Goal: Communication & Community: Answer question/provide support

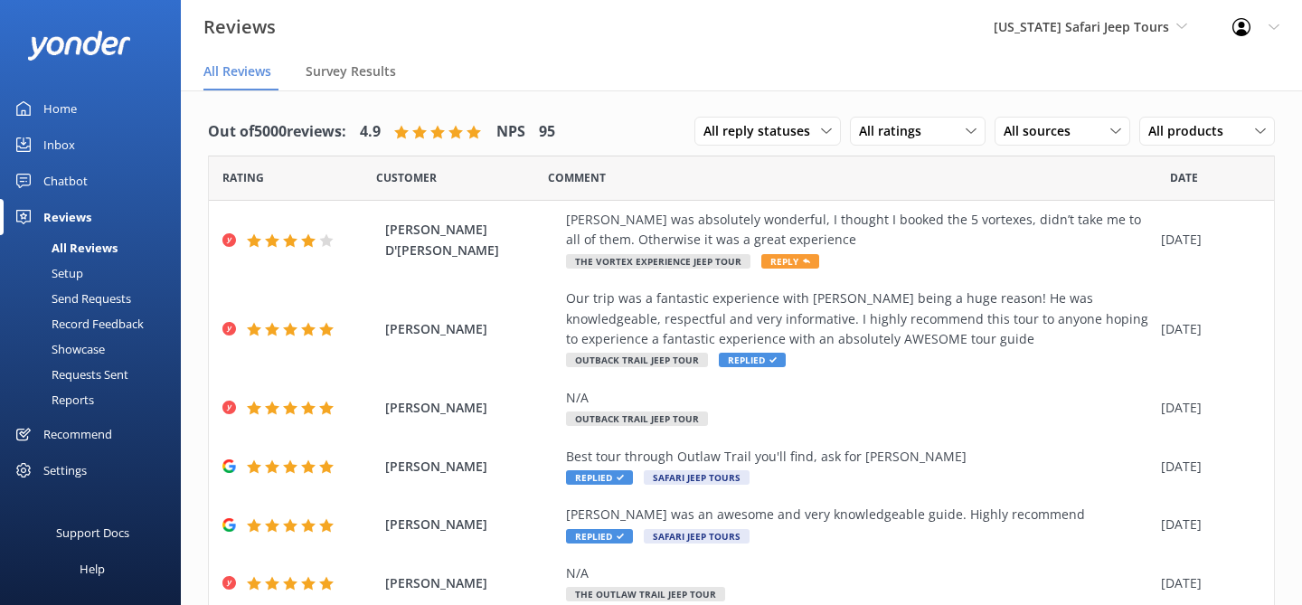
scroll to position [36, 0]
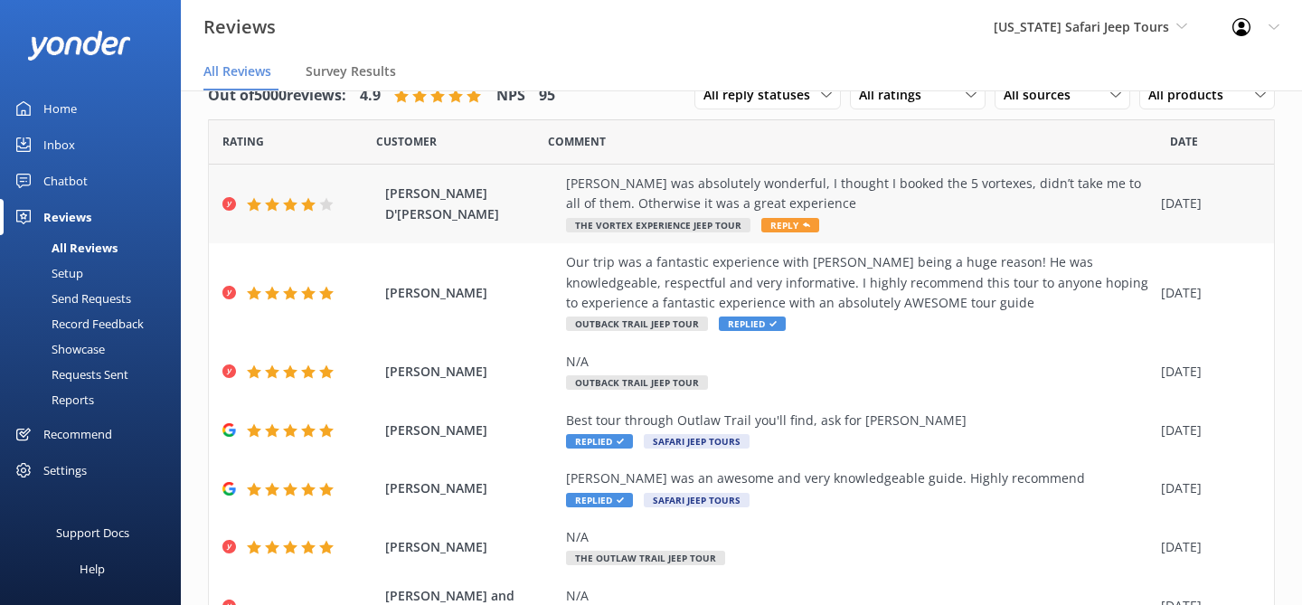
click at [707, 196] on div "[PERSON_NAME] was absolutely wonderful, I thought I booked the 5 vortexes, didn…" at bounding box center [859, 194] width 586 height 41
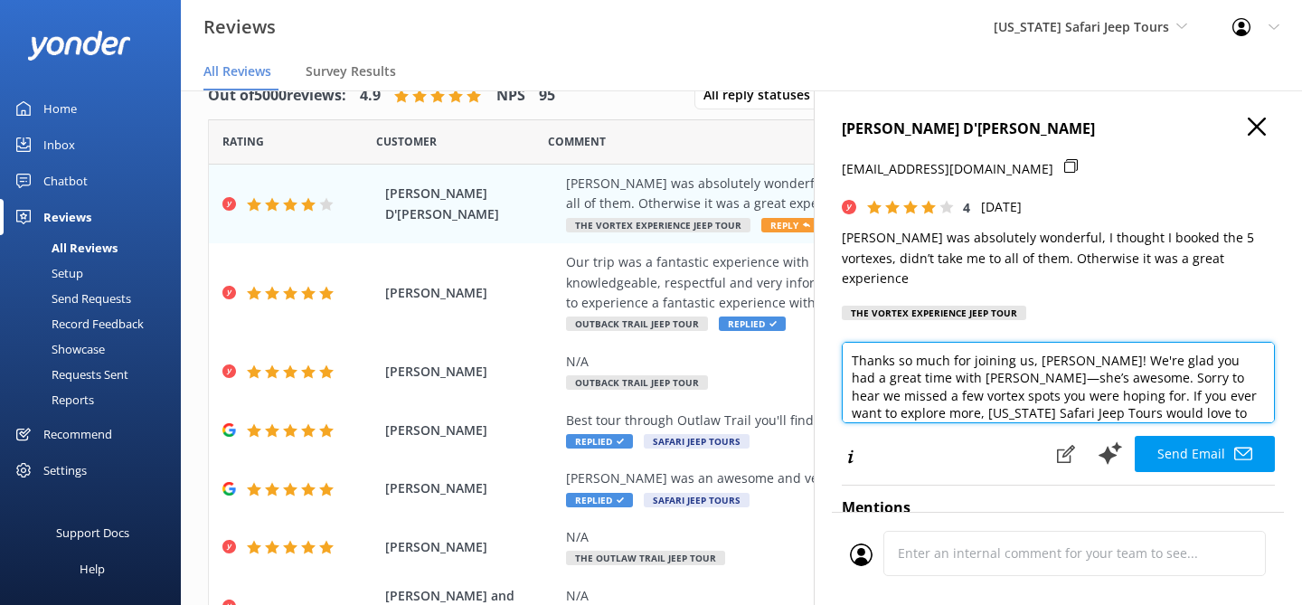
click at [970, 378] on textarea "Thanks so much for joining us, [PERSON_NAME]! We're glad you had a great time w…" at bounding box center [1058, 382] width 433 height 81
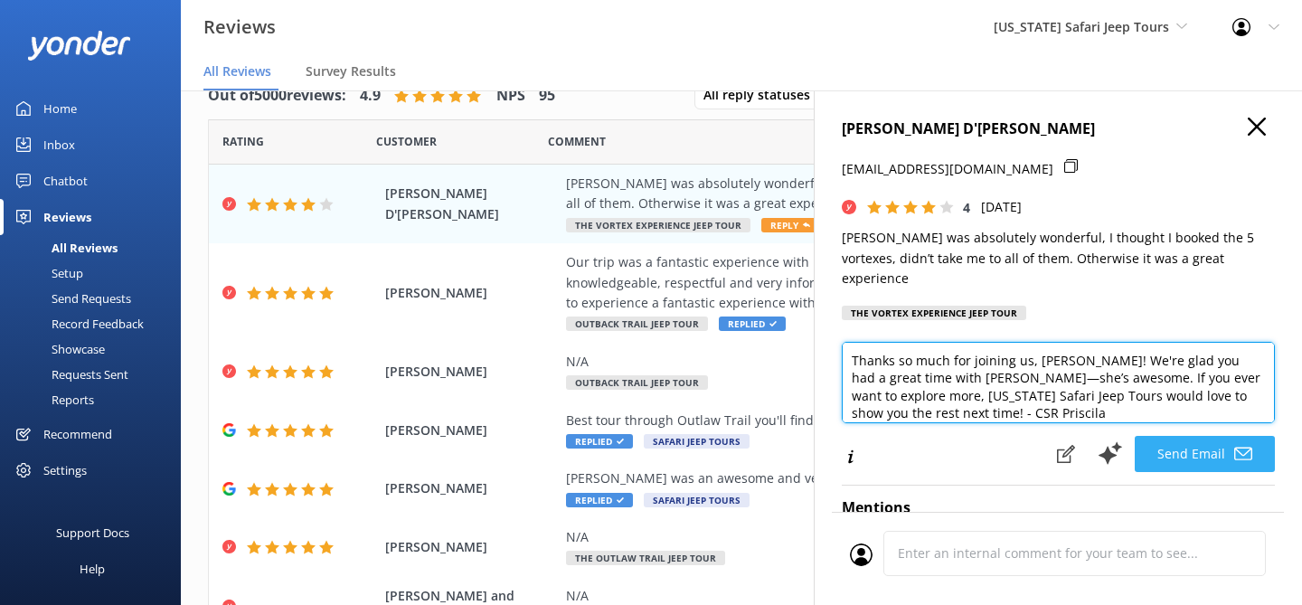
type textarea "Thanks so much for joining us, [PERSON_NAME]! We're glad you had a great time w…"
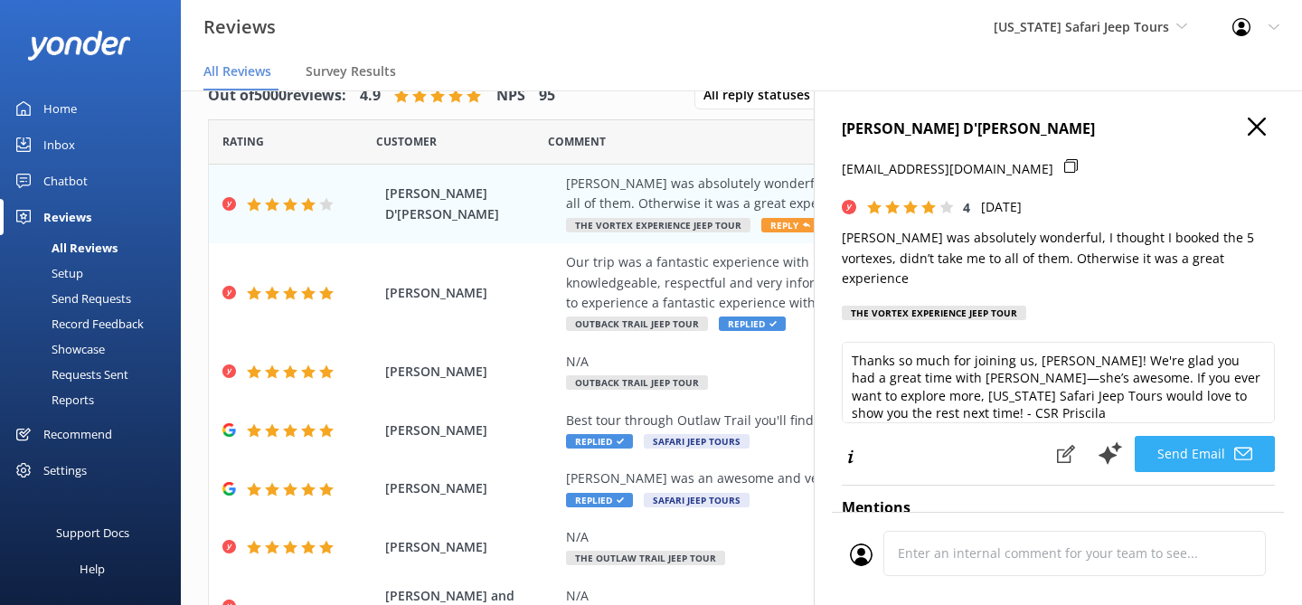
click at [1183, 436] on button "Send Email" at bounding box center [1205, 454] width 140 height 36
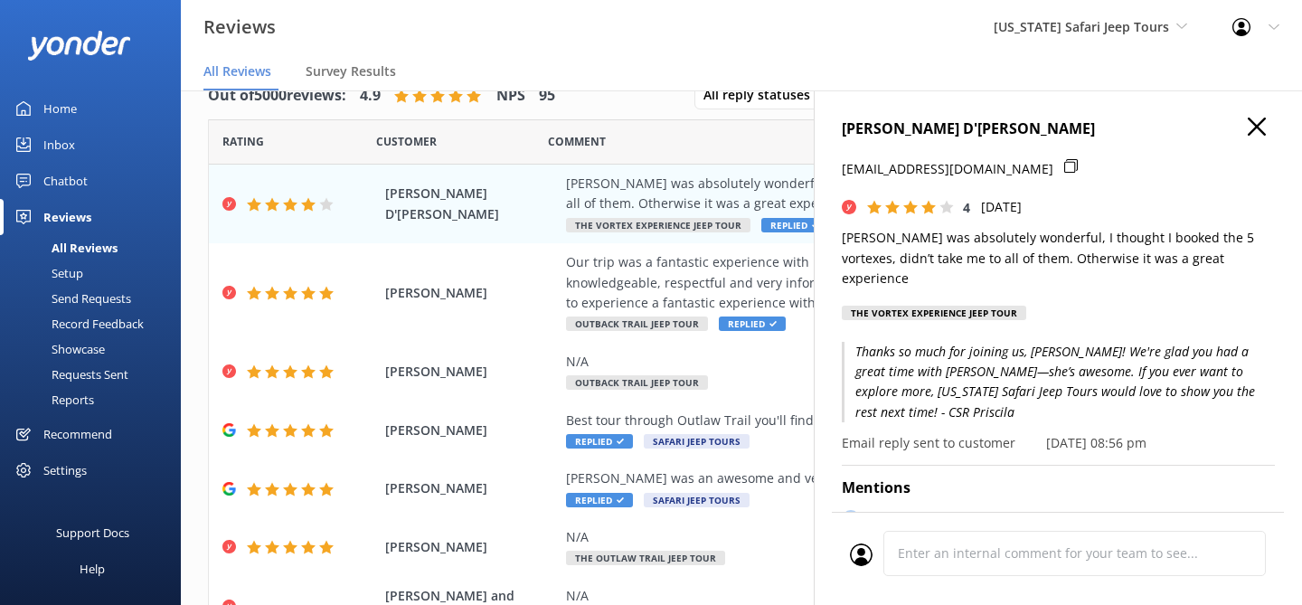
click at [1252, 119] on icon "button" at bounding box center [1257, 127] width 18 height 18
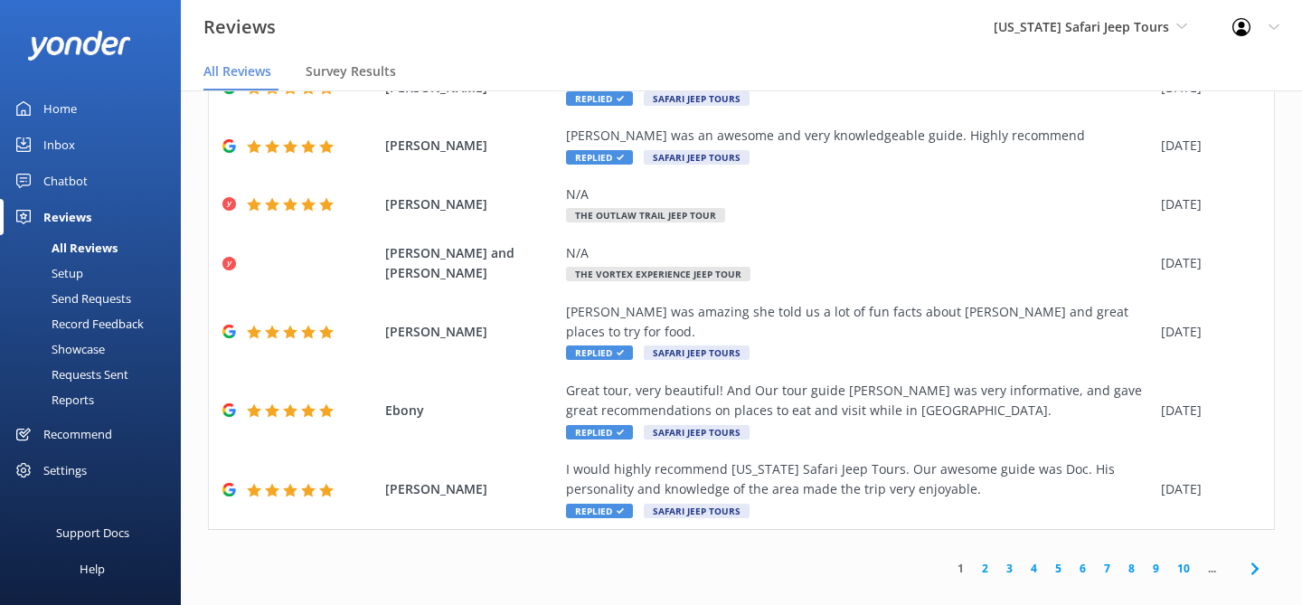
scroll to position [0, 0]
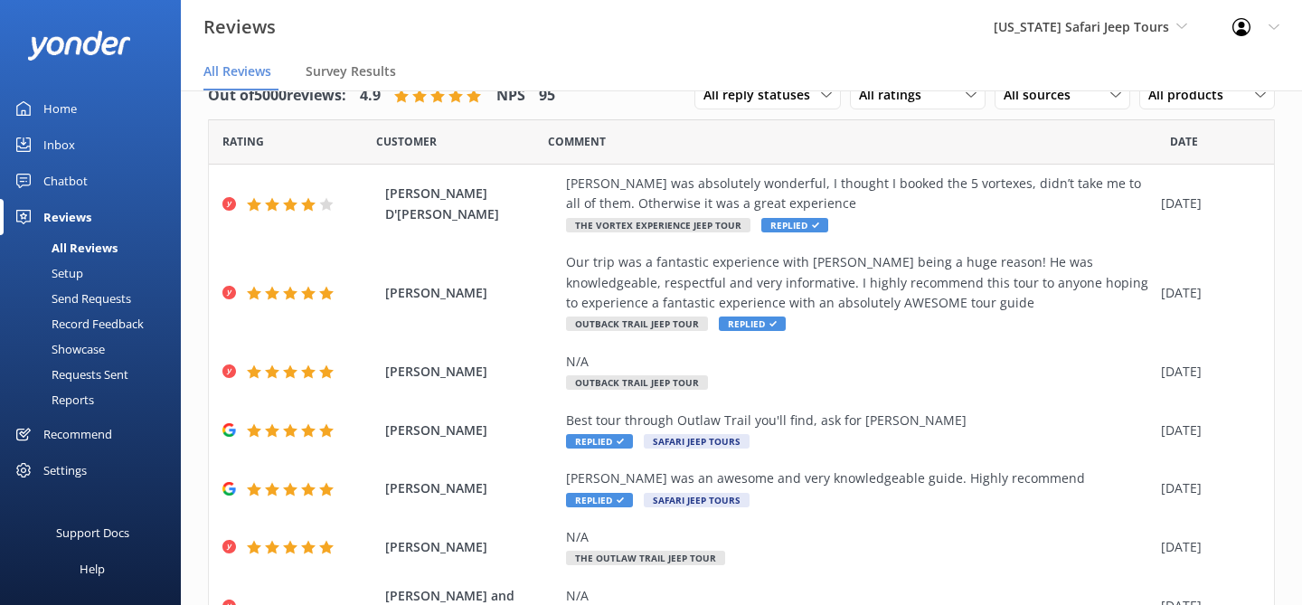
click at [53, 104] on div "Home" at bounding box center [59, 108] width 33 height 36
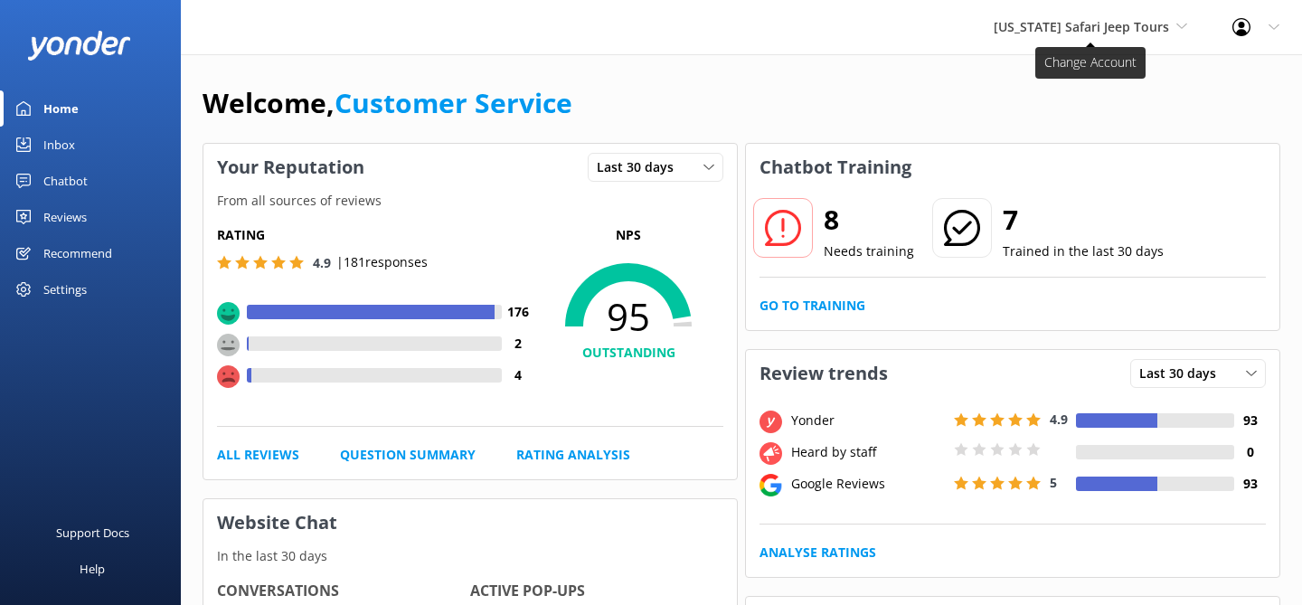
click at [1069, 33] on span "[US_STATE] Safari Jeep Tours" at bounding box center [1081, 26] width 175 height 17
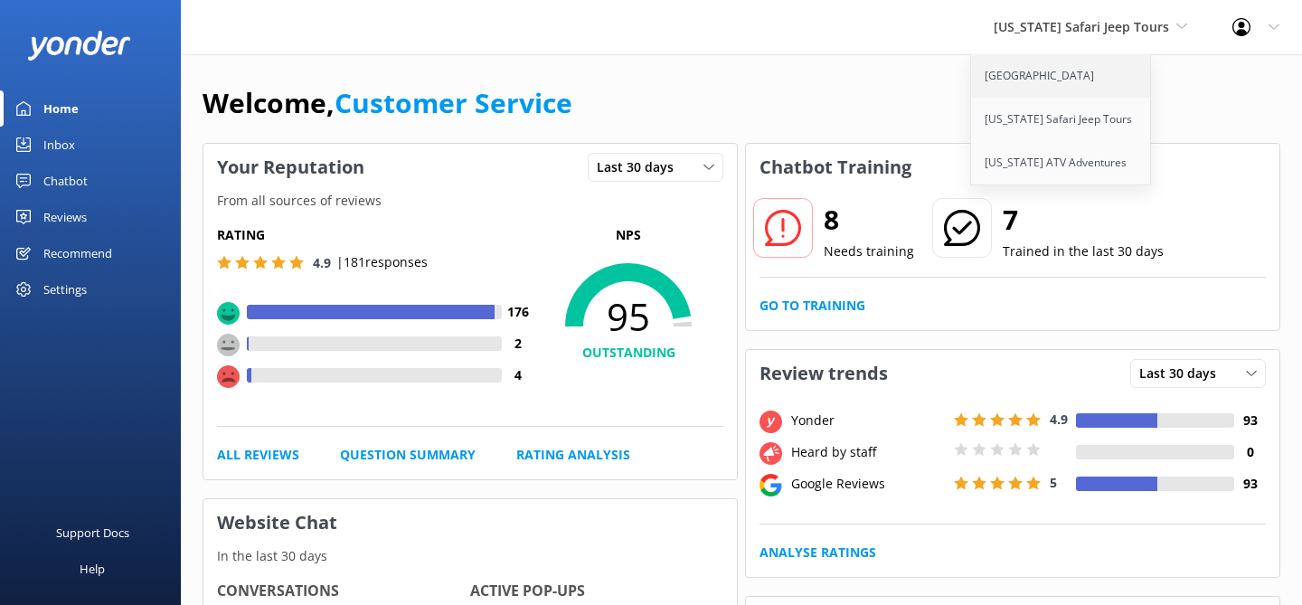
click at [1042, 73] on link "[GEOGRAPHIC_DATA]" at bounding box center [1061, 75] width 181 height 43
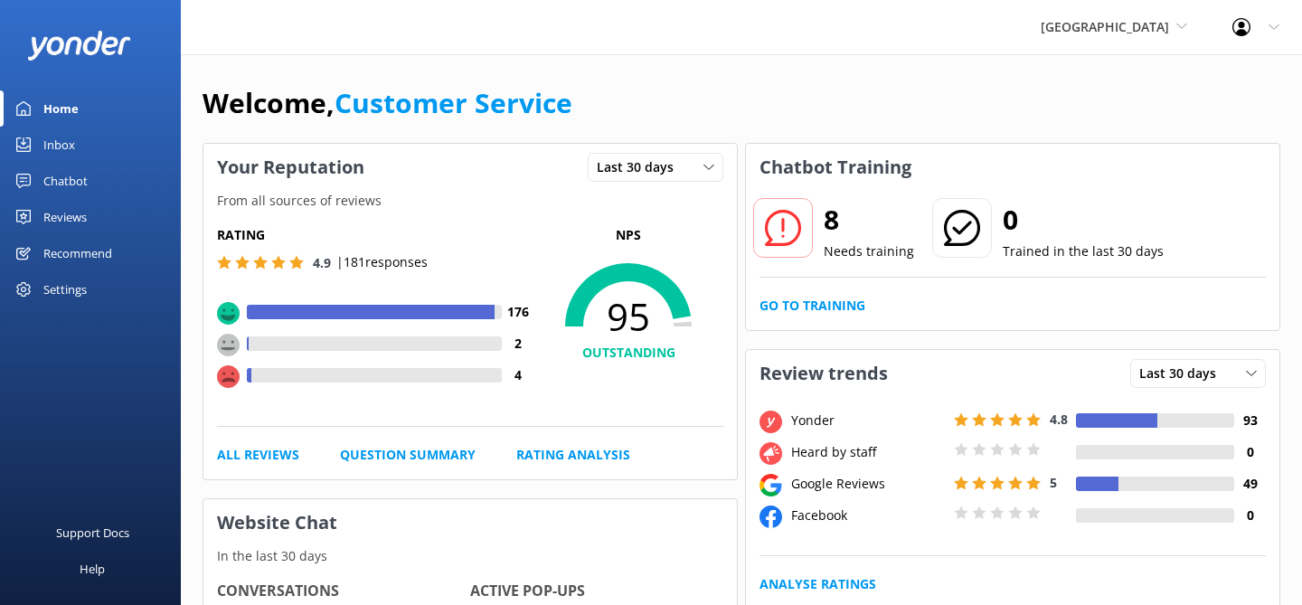
click at [52, 218] on div "Reviews" at bounding box center [64, 217] width 43 height 36
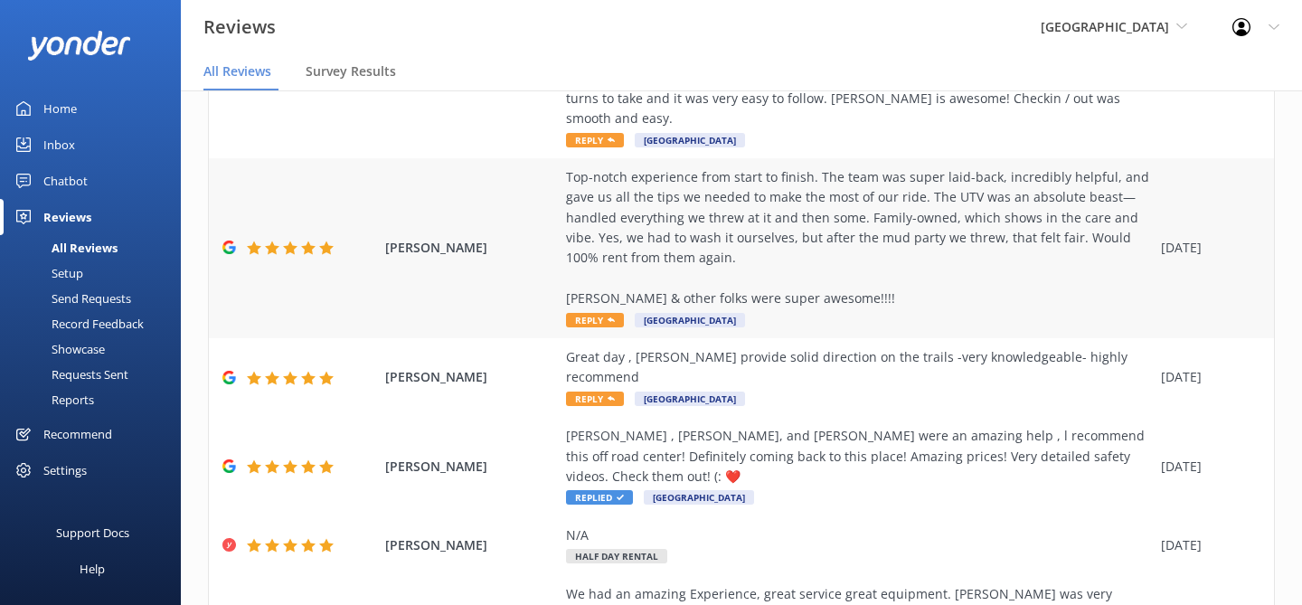
scroll to position [286, 0]
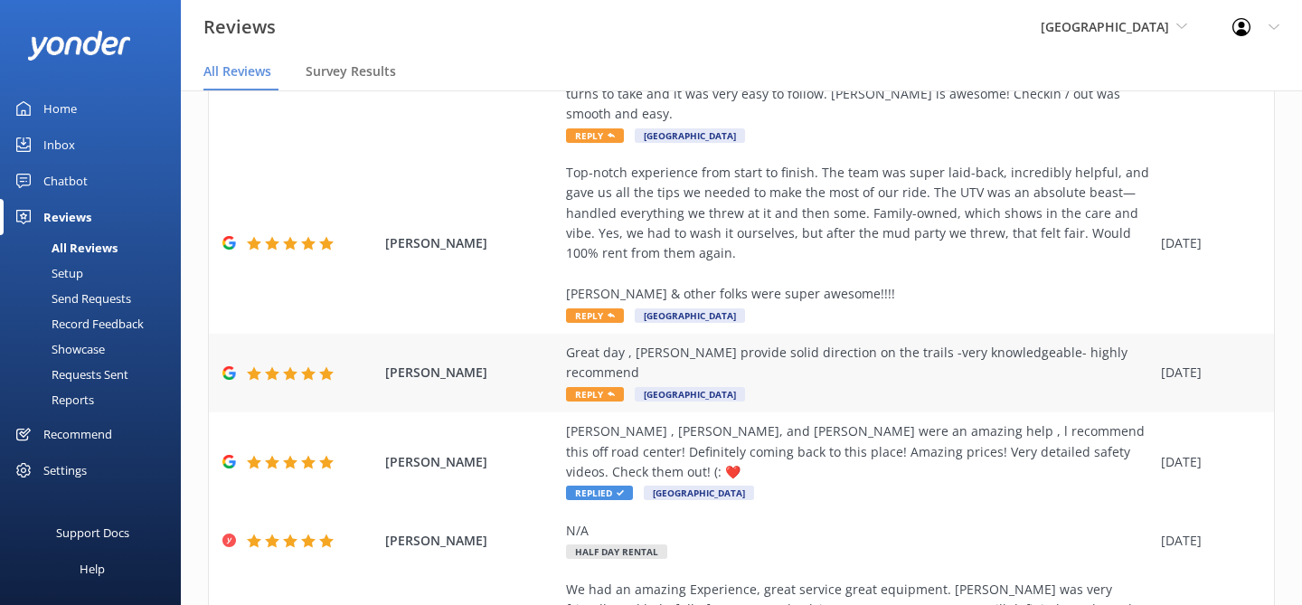
click at [832, 344] on div "Great day , [PERSON_NAME] provide solid direction on the trails -very knowledge…" at bounding box center [859, 373] width 586 height 61
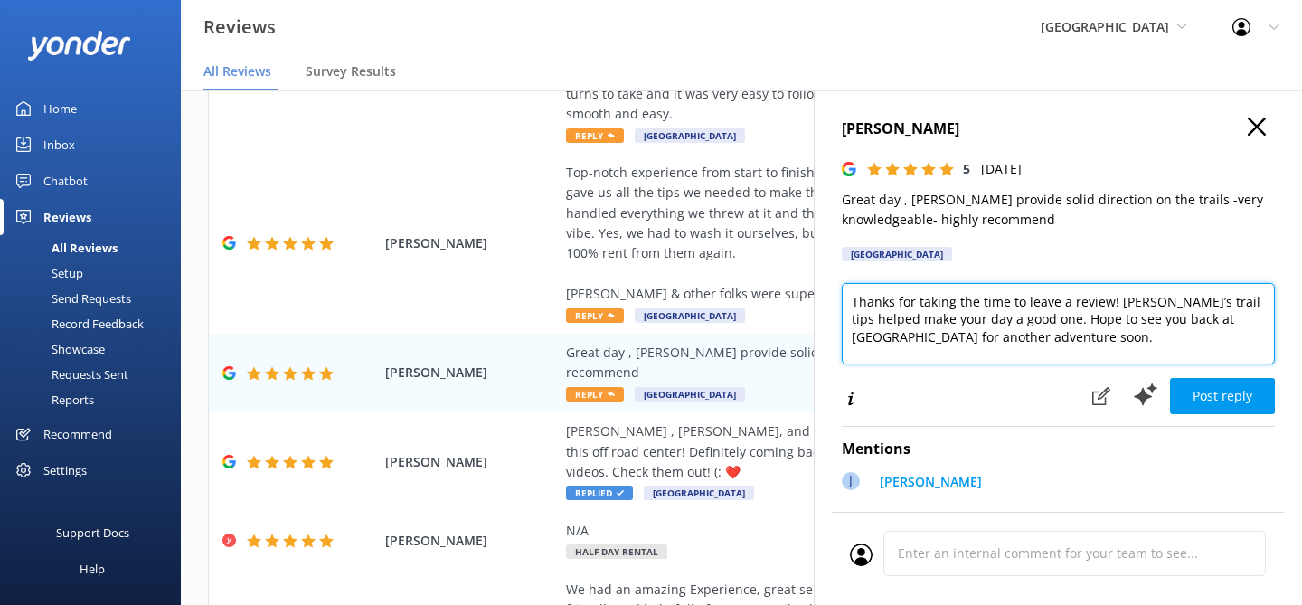
click at [1136, 339] on textarea "Thanks for taking the time to leave a review! [PERSON_NAME]’s trail tips helped…" at bounding box center [1058, 323] width 433 height 81
type textarea "Thanks for taking the time to leave a review! [PERSON_NAME]’s trail tips helped…"
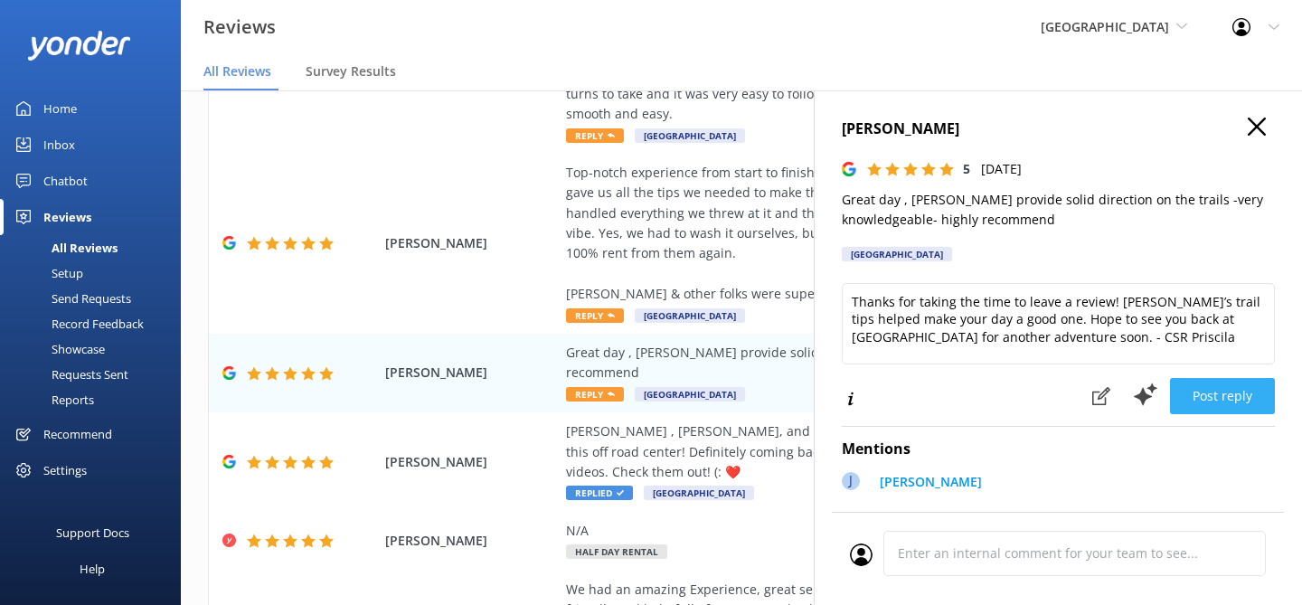
click at [1198, 386] on button "Post reply" at bounding box center [1222, 396] width 105 height 36
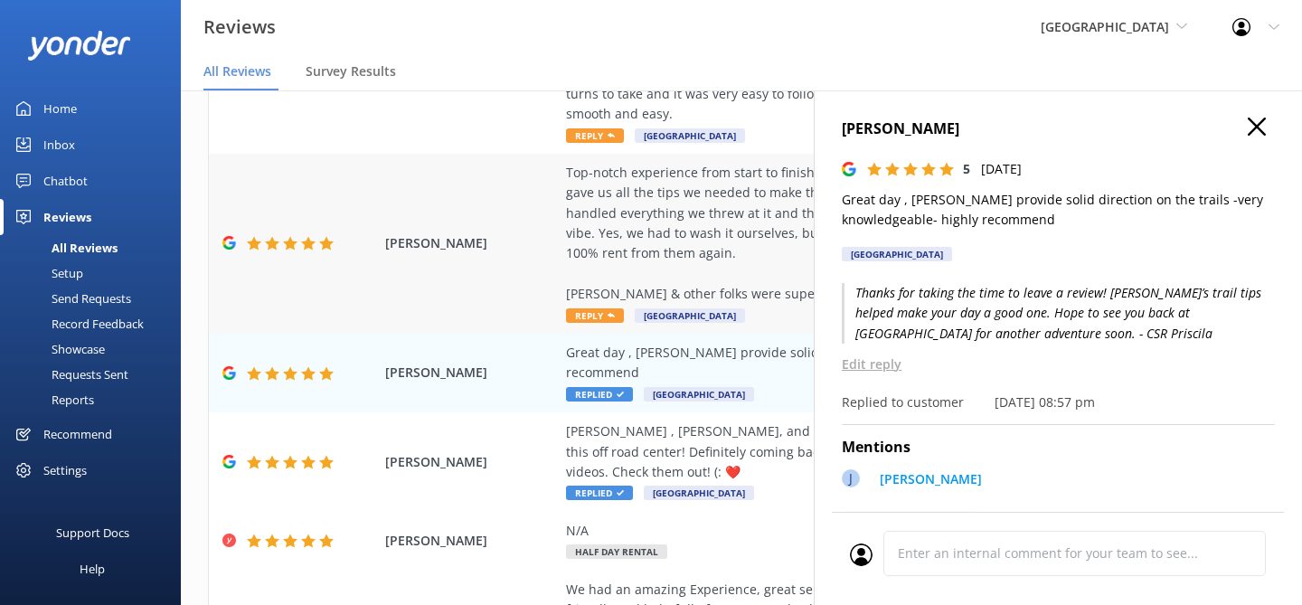
click at [739, 192] on div "Top-notch experience from start to finish. The team was super laid-back, incred…" at bounding box center [859, 234] width 586 height 142
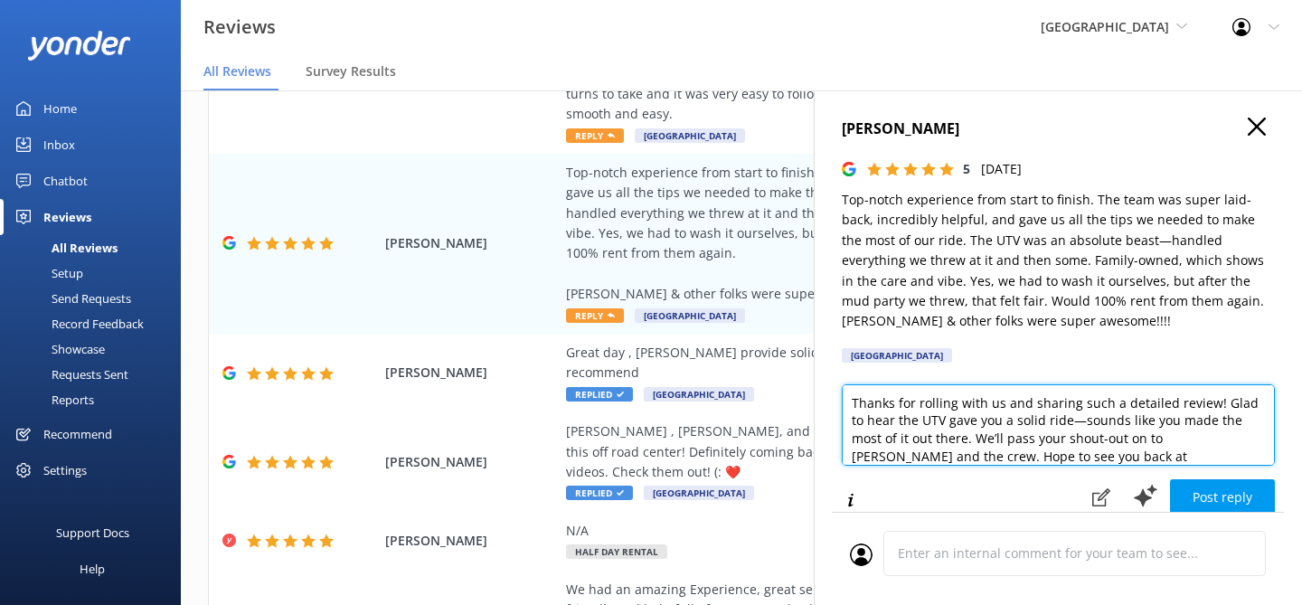
click at [1244, 455] on textarea "Thanks for rolling with us and sharing such a detailed review! Glad to hear the…" at bounding box center [1058, 424] width 433 height 81
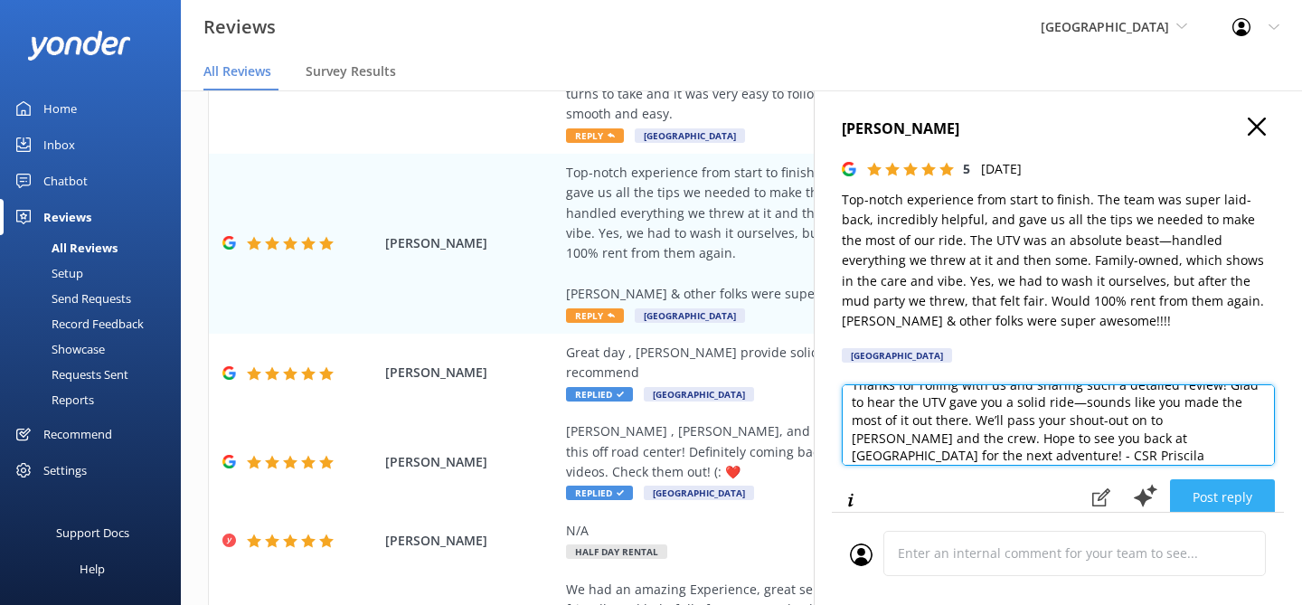
type textarea "Thanks for rolling with us and sharing such a detailed review! Glad to hear the…"
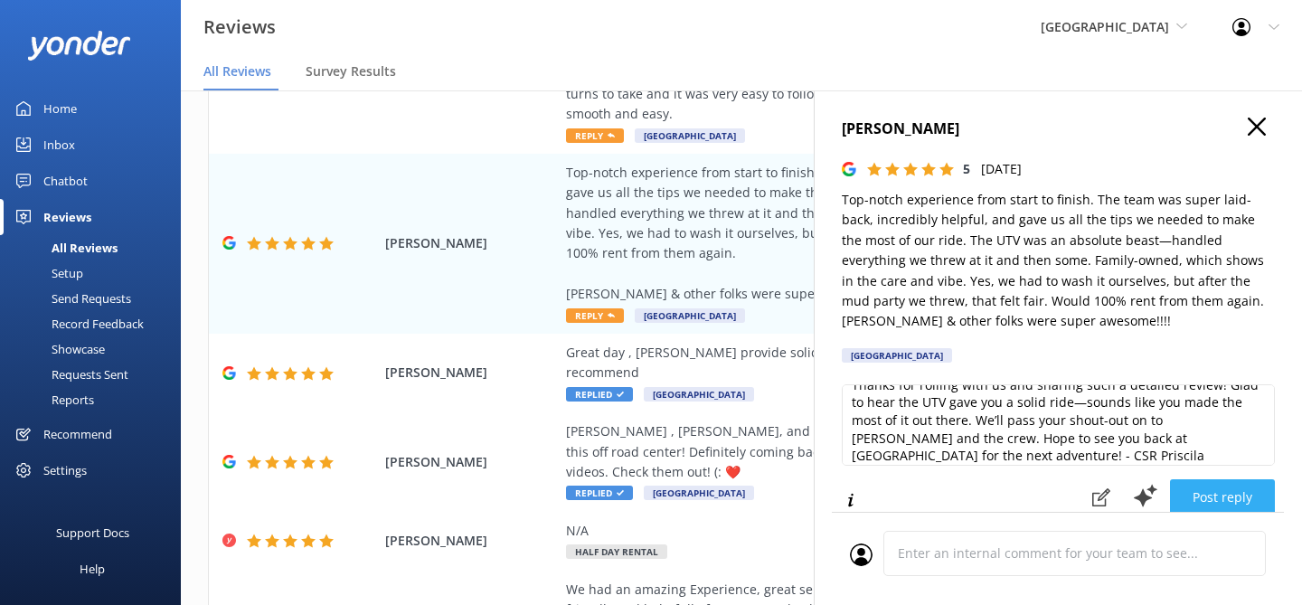
click at [1224, 498] on button "Post reply" at bounding box center [1222, 497] width 105 height 36
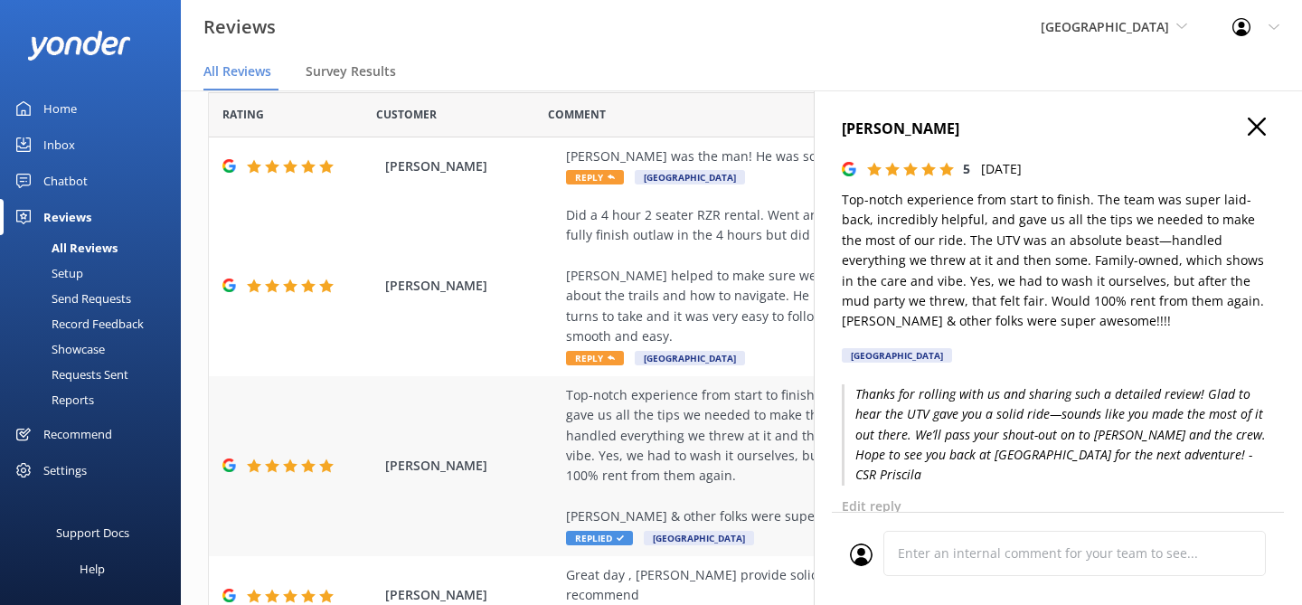
scroll to position [0, 0]
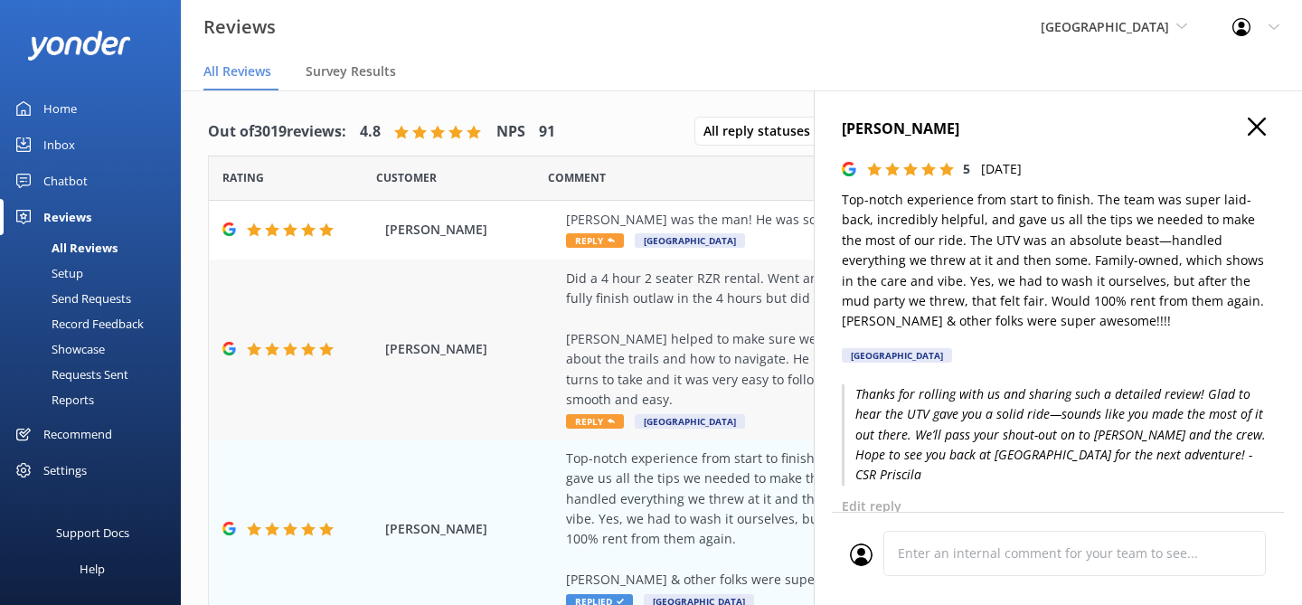
click at [591, 334] on div "Did a 4 hour 2 seater RZR rental. Went and did diamondback and outlaw trails. W…" at bounding box center [859, 339] width 586 height 142
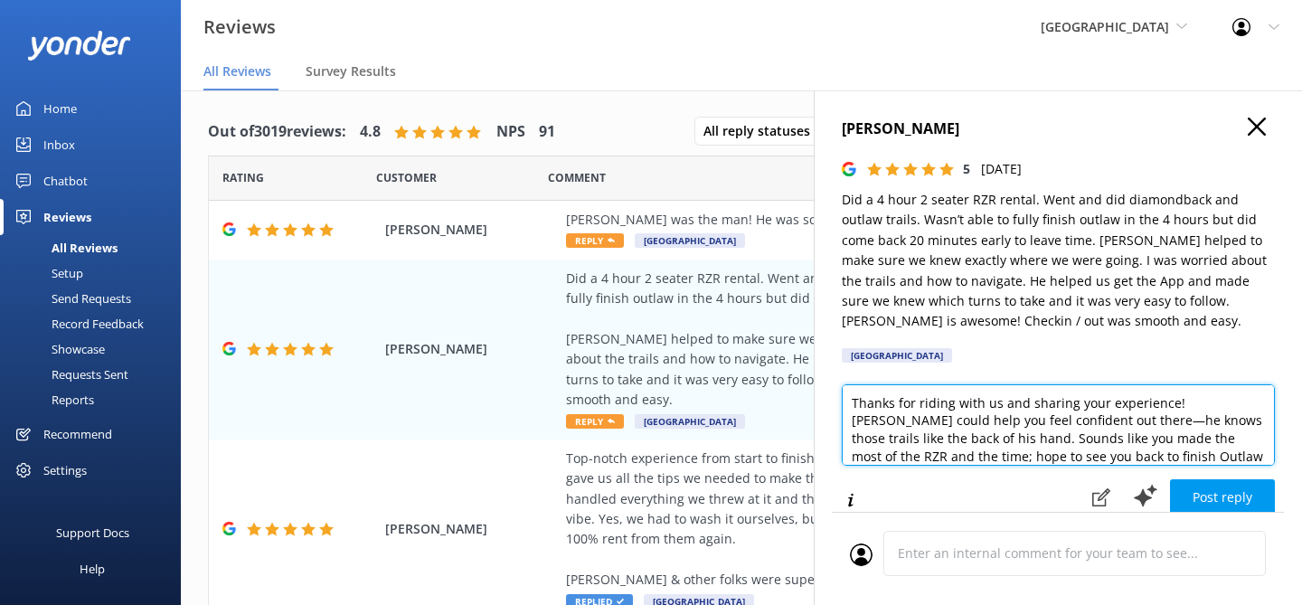
click at [1170, 460] on textarea "Thanks for riding with us and sharing your experience! [PERSON_NAME] could help…" at bounding box center [1058, 424] width 433 height 81
type textarea "Thanks for riding with us and sharing your experience! [PERSON_NAME] could help…"
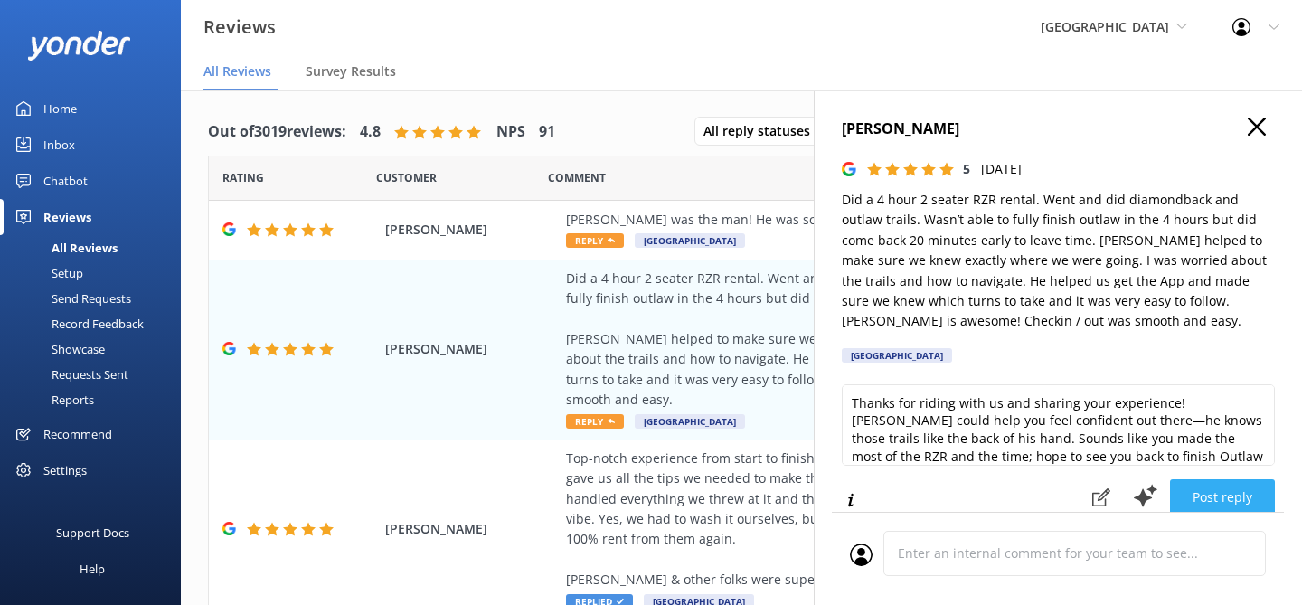
click at [1224, 492] on button "Post reply" at bounding box center [1222, 497] width 105 height 36
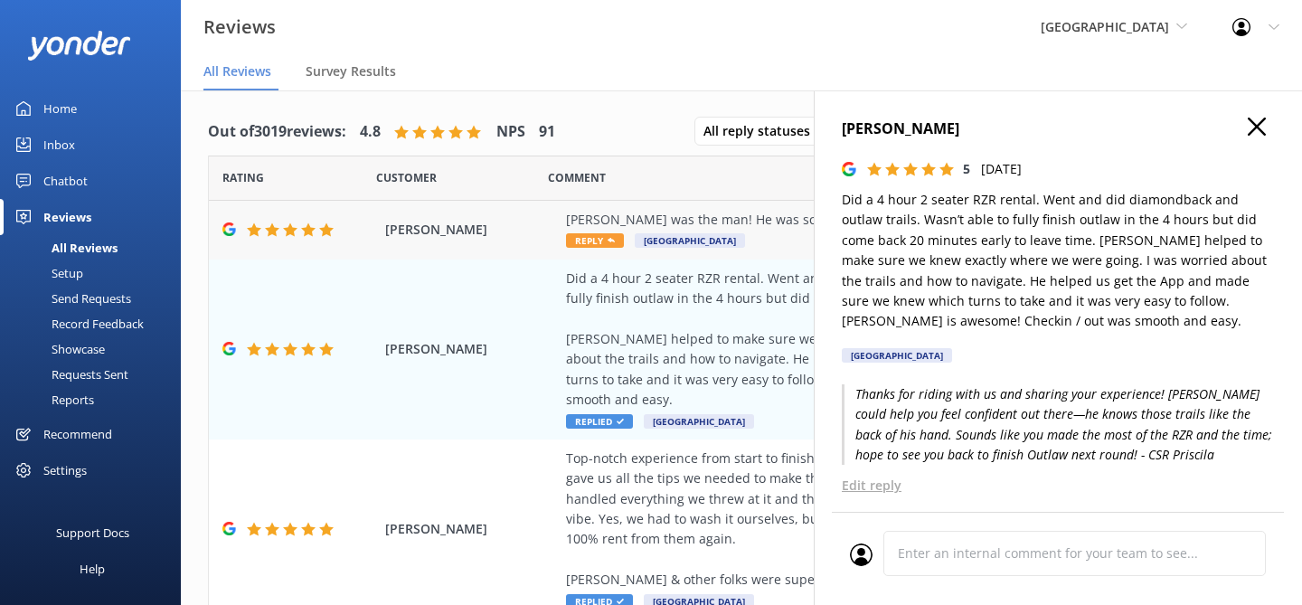
click at [784, 226] on div "[PERSON_NAME] was the man! He was so friendly, helpful, and accommodating!" at bounding box center [859, 220] width 586 height 20
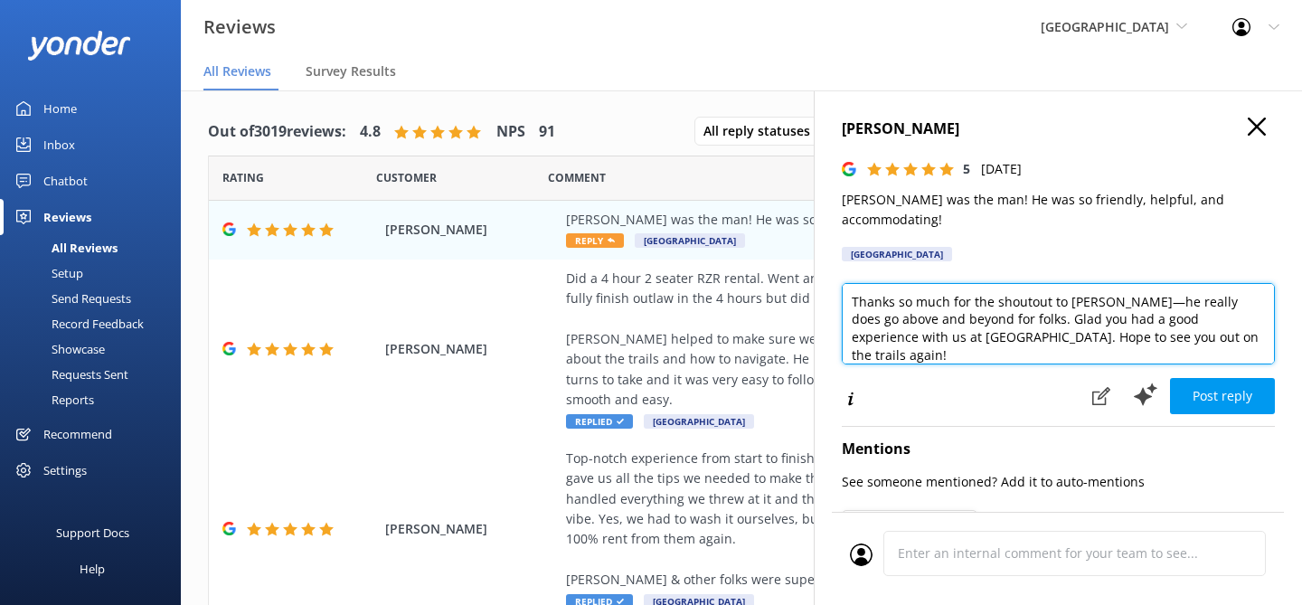
click at [1244, 318] on textarea "Thanks so much for the shoutout to [PERSON_NAME]—he really does go above and be…" at bounding box center [1058, 323] width 433 height 81
type textarea "Thanks so much for the shoutout to [PERSON_NAME]—he really does go above and be…"
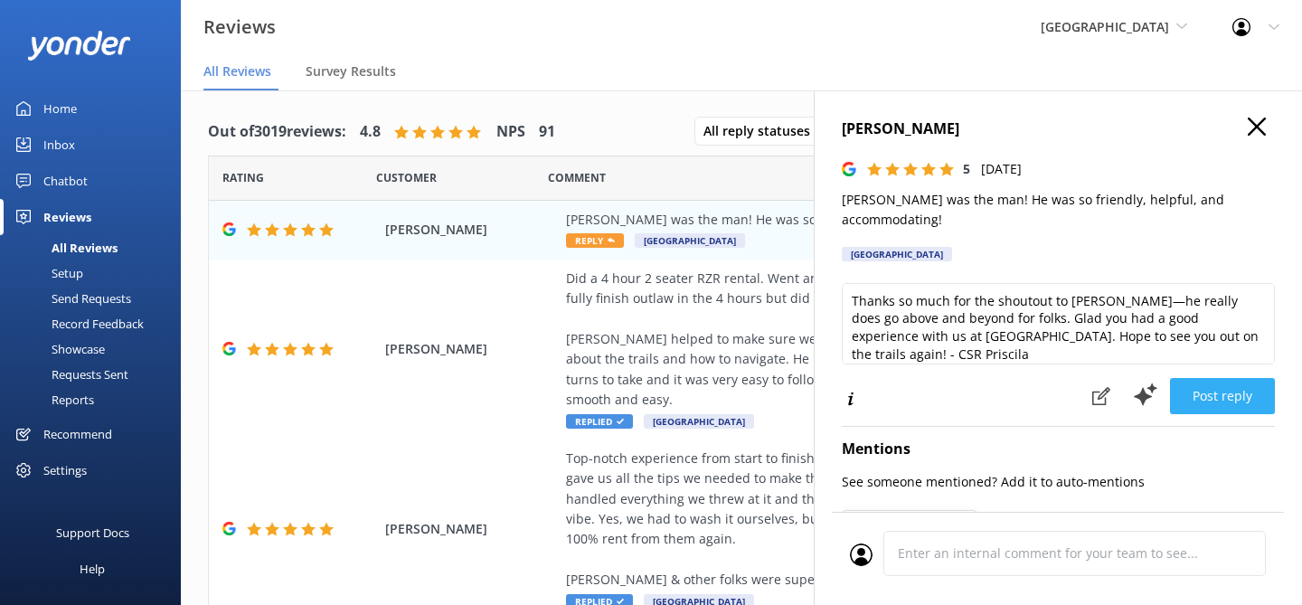
click at [1207, 380] on button "Post reply" at bounding box center [1222, 396] width 105 height 36
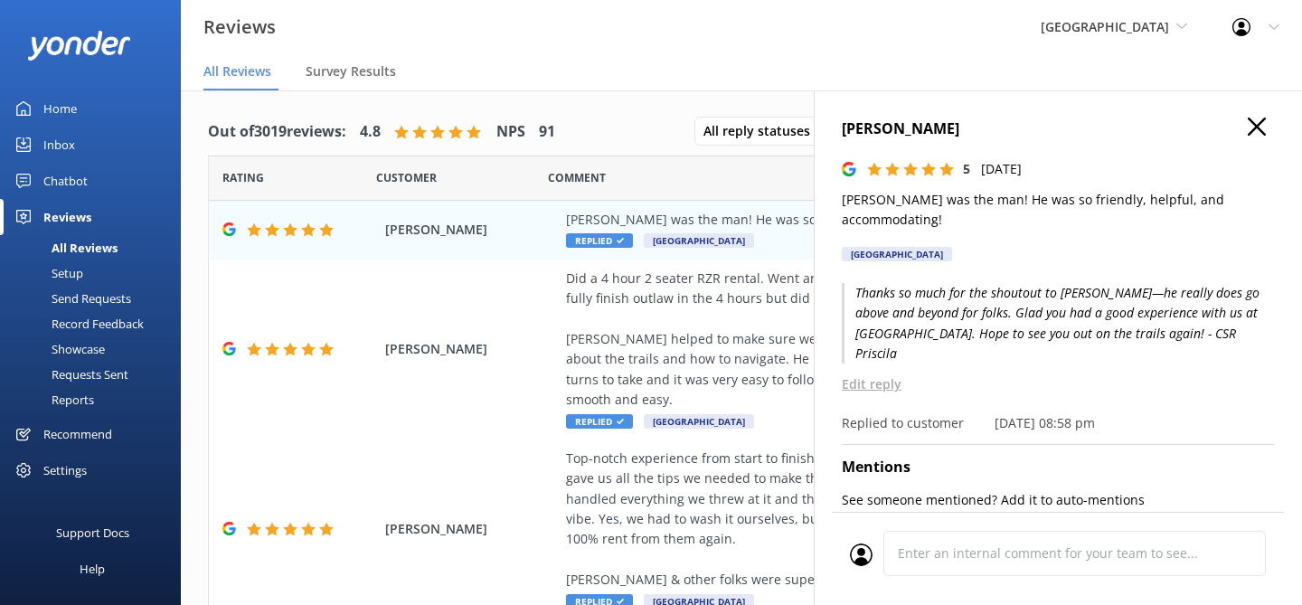
click at [1252, 125] on icon "button" at bounding box center [1257, 127] width 18 height 18
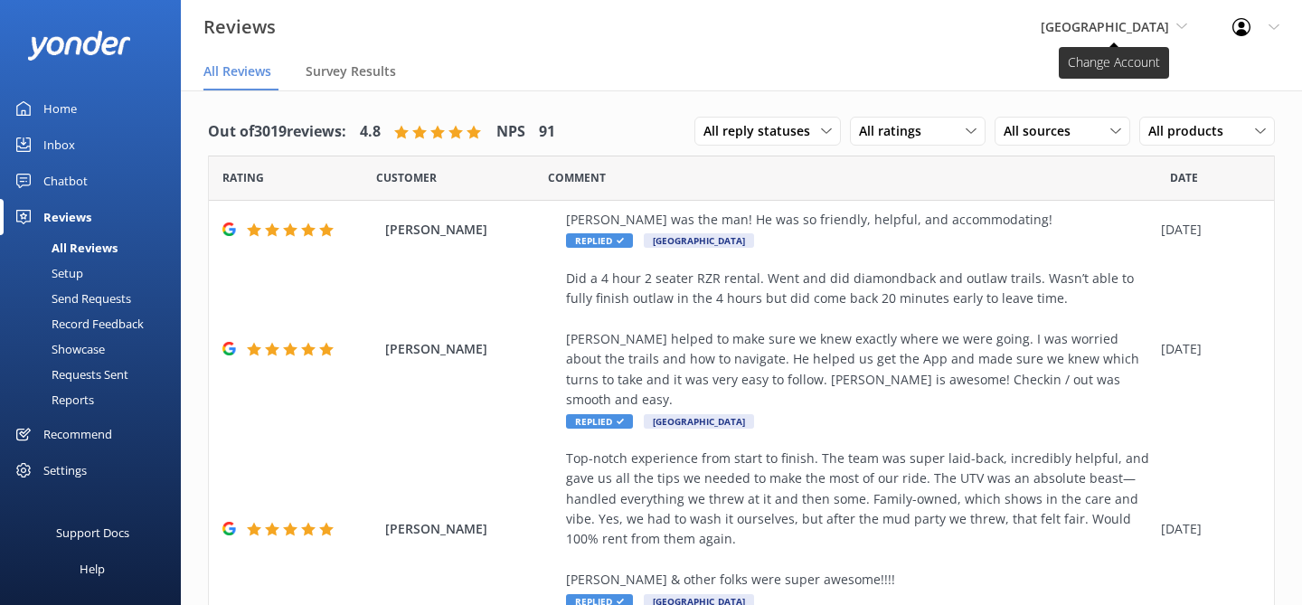
click at [1128, 28] on span "[GEOGRAPHIC_DATA]" at bounding box center [1105, 26] width 128 height 17
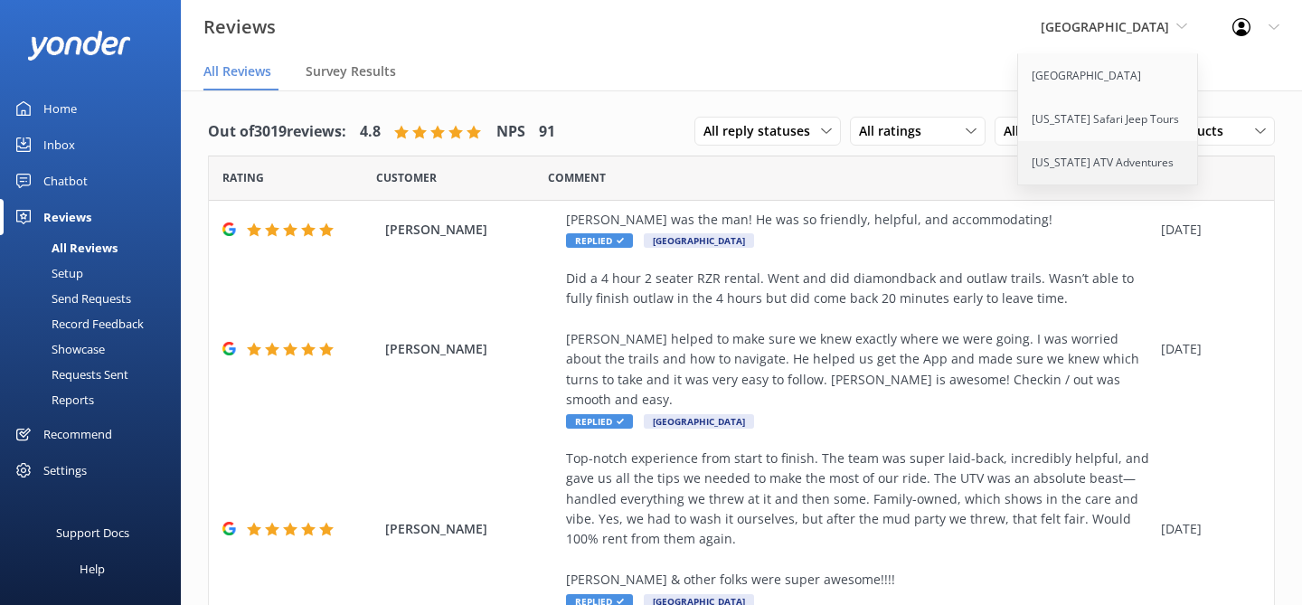
click at [1070, 160] on link "[US_STATE] ATV Adventures" at bounding box center [1108, 162] width 181 height 43
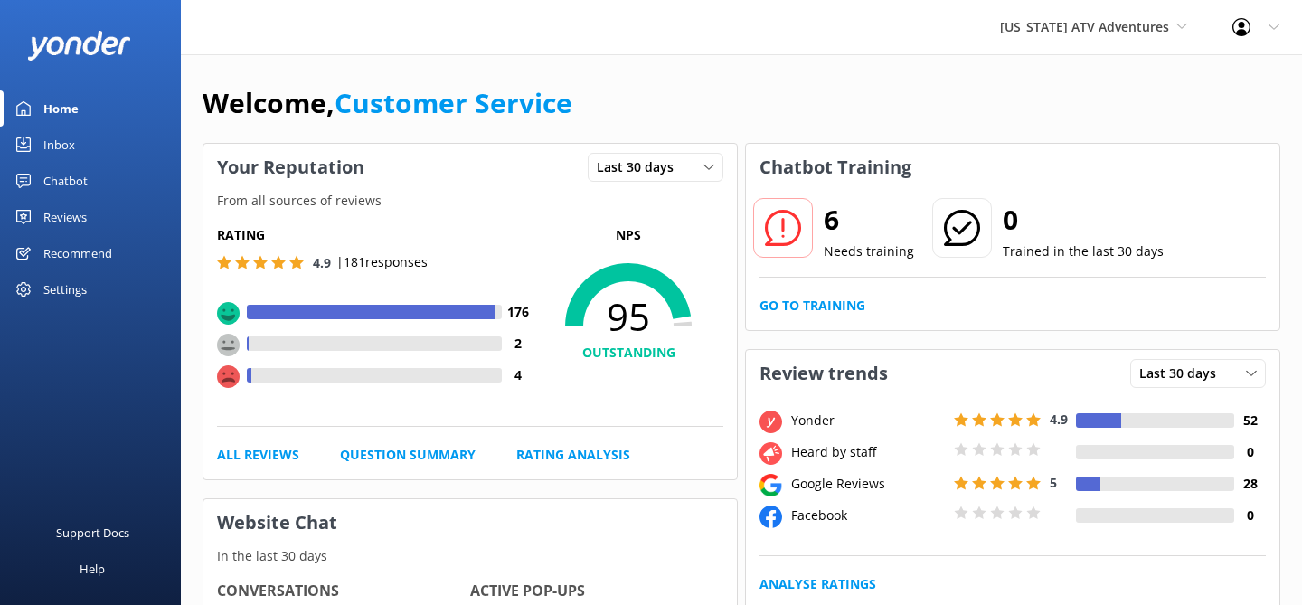
click at [51, 223] on div "Reviews" at bounding box center [64, 217] width 43 height 36
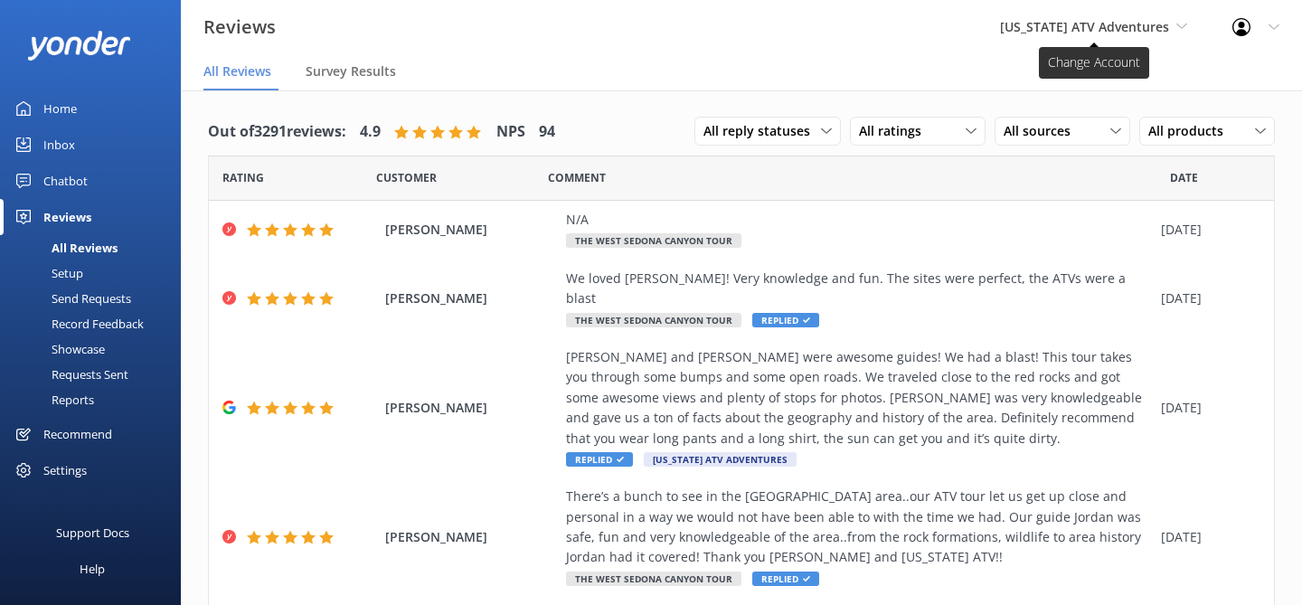
click at [1065, 28] on span "[US_STATE] ATV Adventures" at bounding box center [1084, 26] width 169 height 17
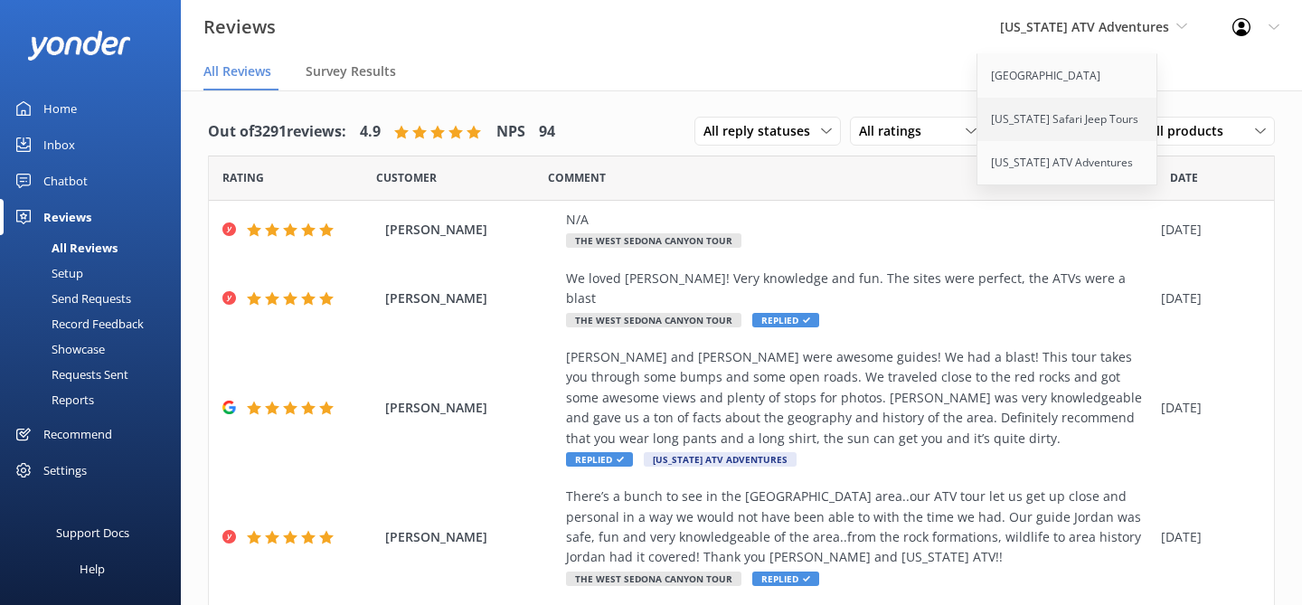
click at [1042, 115] on link "[US_STATE] Safari Jeep Tours" at bounding box center [1067, 119] width 181 height 43
